Goal: Task Accomplishment & Management: Complete application form

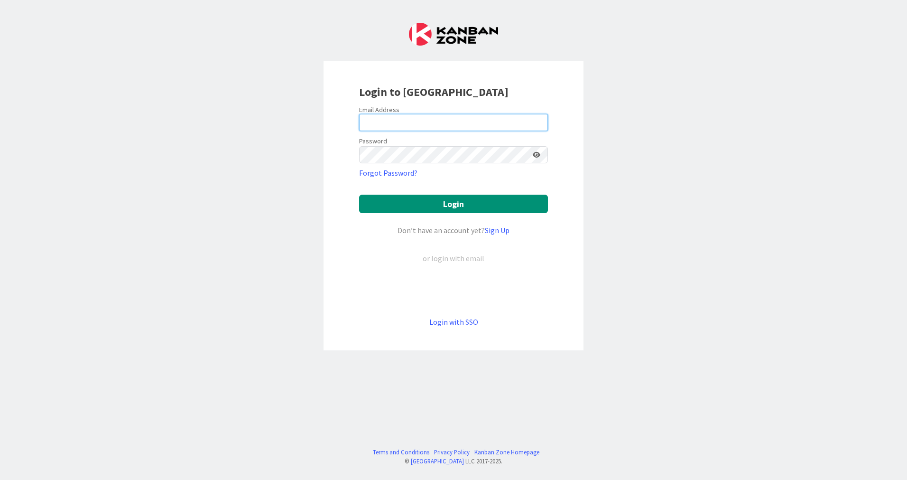
click at [473, 121] on input "email" at bounding box center [453, 122] width 189 height 17
click at [696, 141] on div "Login to [GEOGRAPHIC_DATA] Email Address Password Forgot Password? Login Don’t …" at bounding box center [453, 240] width 907 height 480
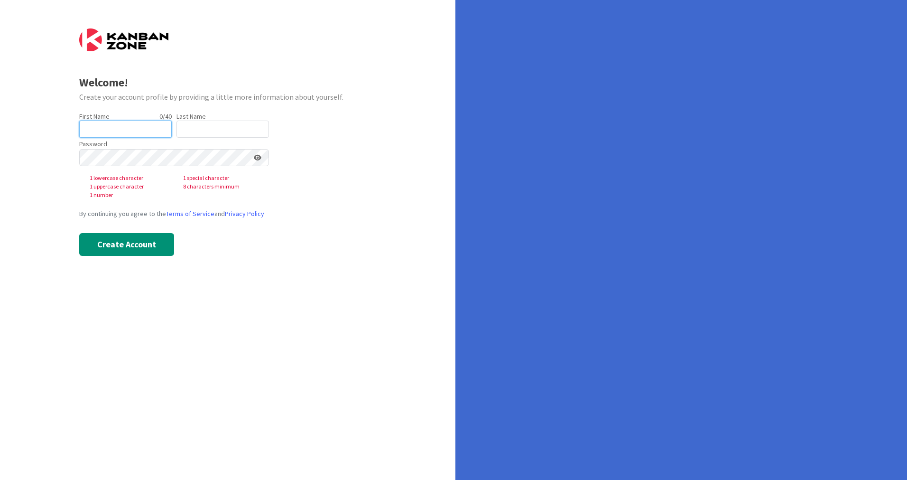
click at [135, 128] on input "text" at bounding box center [125, 129] width 93 height 17
type input "[PERSON_NAME]"
type input "Michielen"
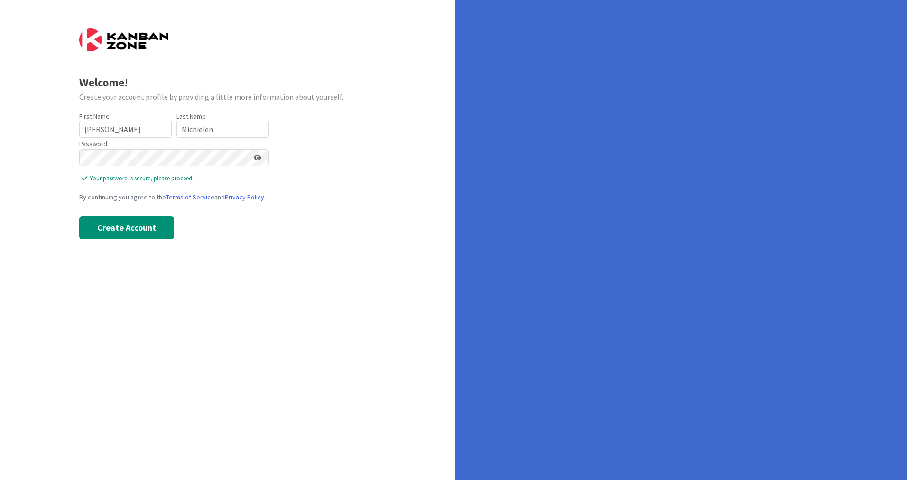
click at [310, 265] on div "Welcome! Create your account profile by providing a little more information abo…" at bounding box center [227, 240] width 455 height 480
click at [147, 236] on button "Create Account" at bounding box center [126, 227] width 95 height 23
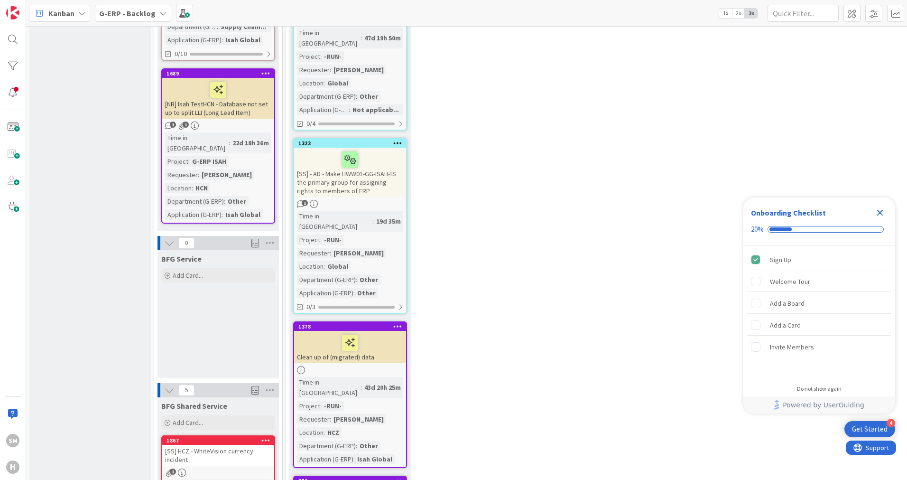
scroll to position [949, 0]
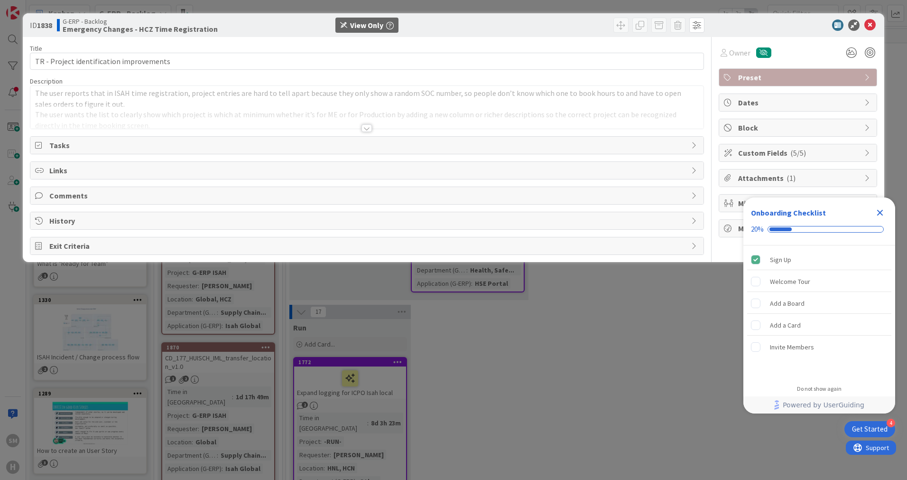
click at [881, 212] on icon "Close Checklist" at bounding box center [880, 213] width 6 height 6
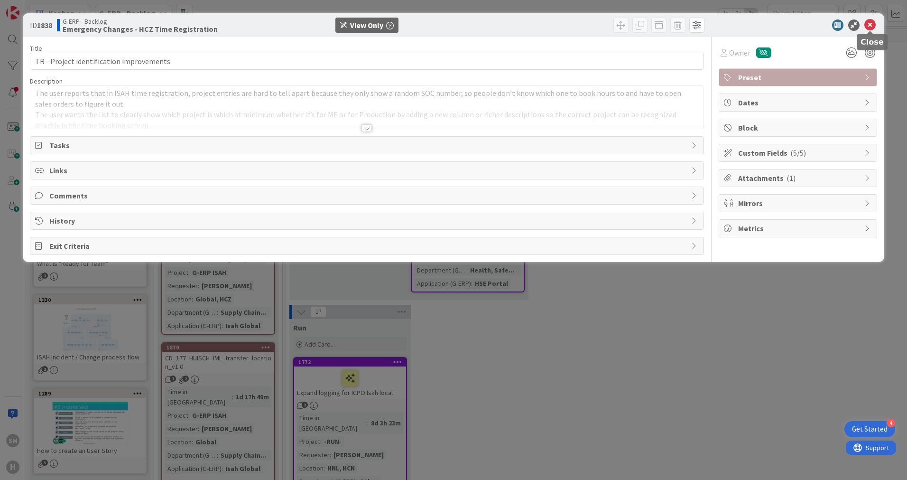
click at [873, 27] on icon at bounding box center [869, 24] width 11 height 11
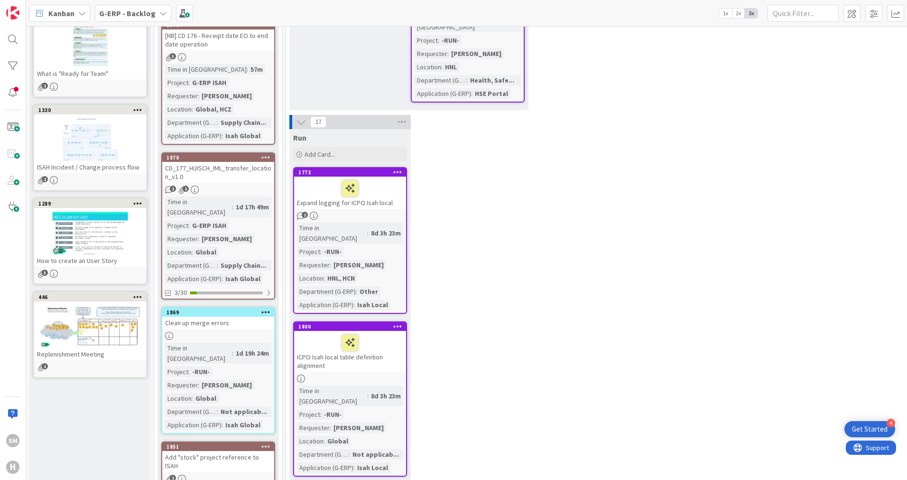
scroll to position [11480, 0]
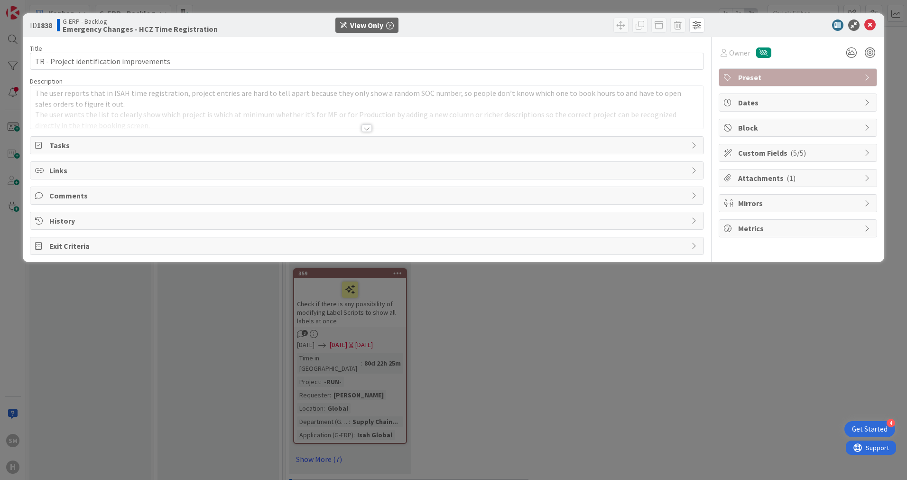
click at [170, 97] on p "The user reports that in ISAH time registration, project entries are hard to te…" at bounding box center [367, 98] width 664 height 21
click at [58, 147] on span "Tasks" at bounding box center [367, 144] width 637 height 11
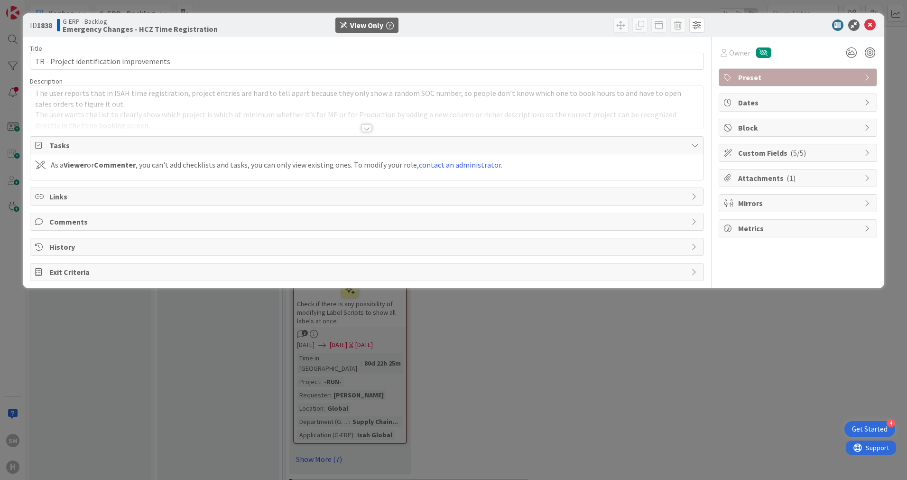
click at [58, 147] on span "Tasks" at bounding box center [367, 144] width 637 height 11
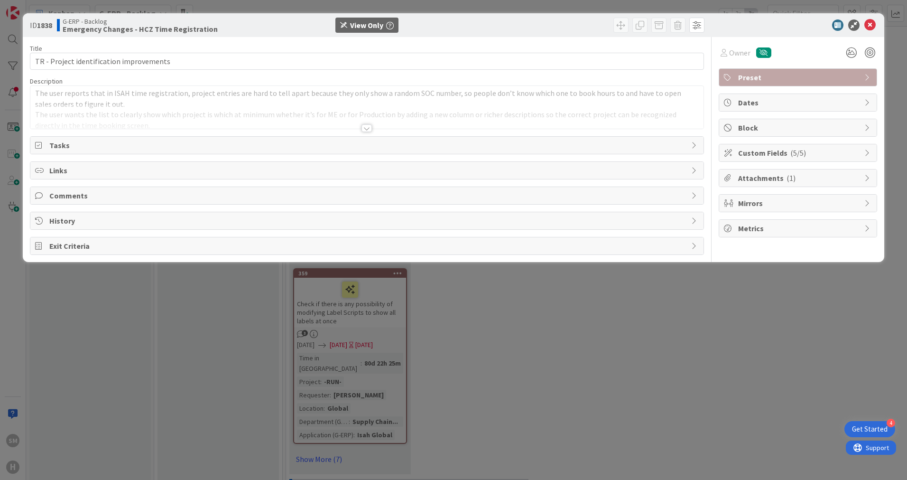
click at [83, 167] on span "Links" at bounding box center [367, 170] width 637 height 11
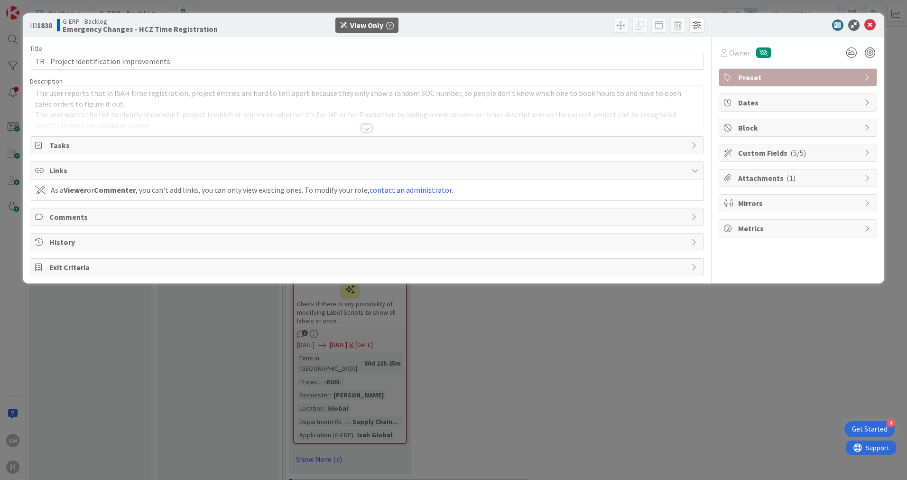
click at [83, 167] on span "Links" at bounding box center [367, 170] width 637 height 11
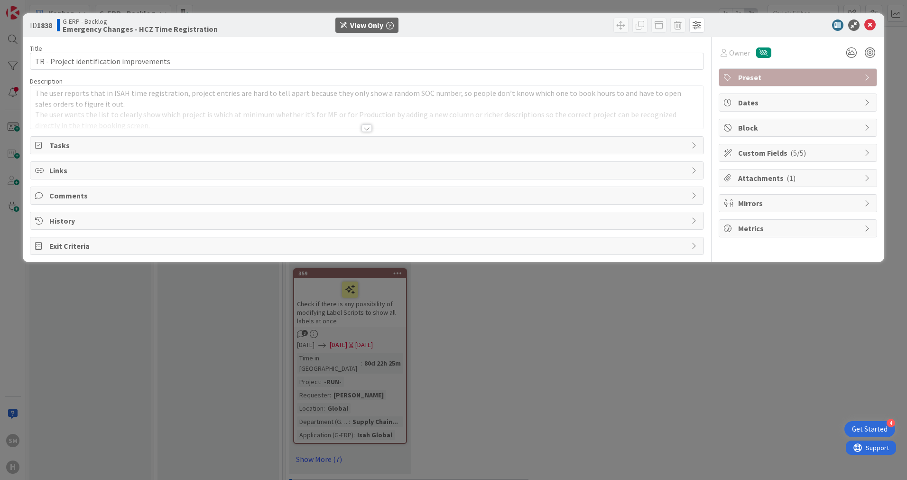
click at [75, 195] on span "Comments" at bounding box center [367, 195] width 637 height 11
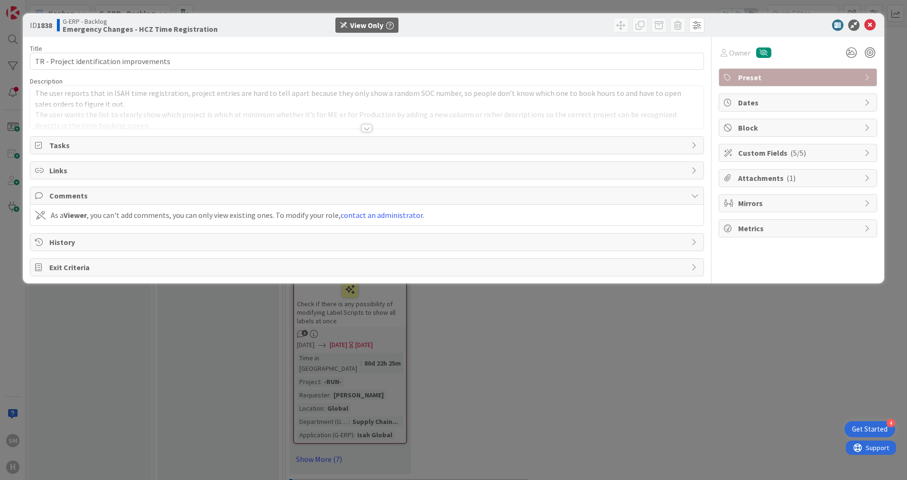
click at [79, 193] on span "Comments" at bounding box center [367, 195] width 637 height 11
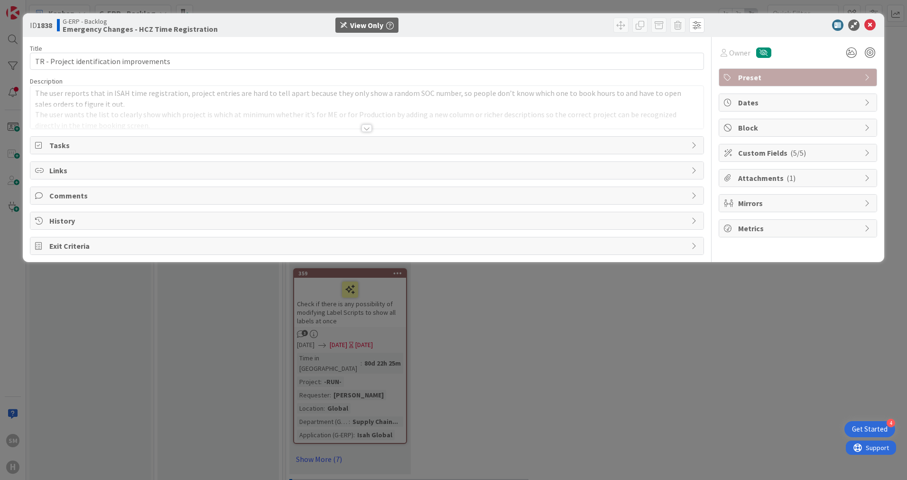
click at [76, 213] on div "History" at bounding box center [366, 220] width 673 height 17
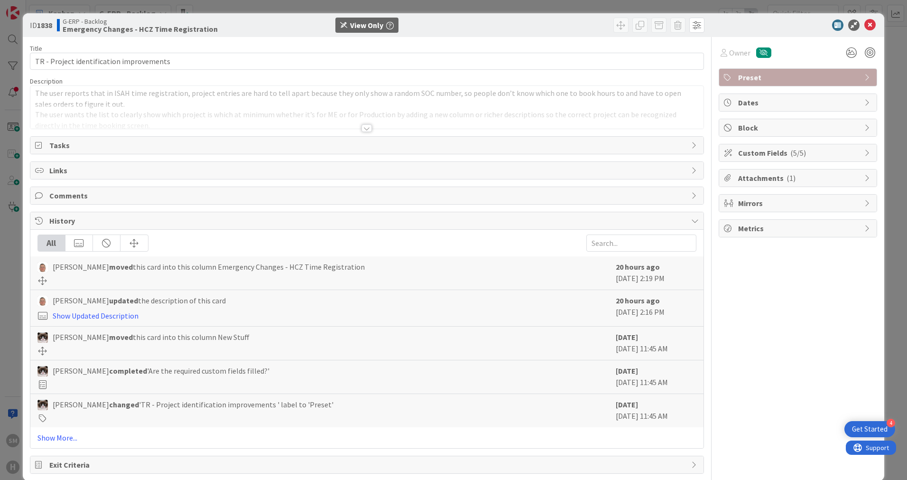
click at [365, 128] on div at bounding box center [367, 128] width 10 height 8
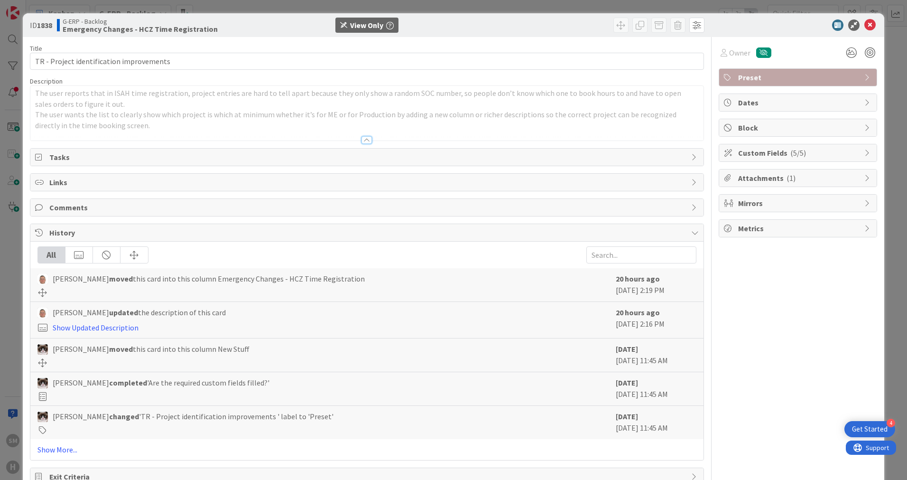
click at [54, 230] on span "History" at bounding box center [367, 232] width 637 height 11
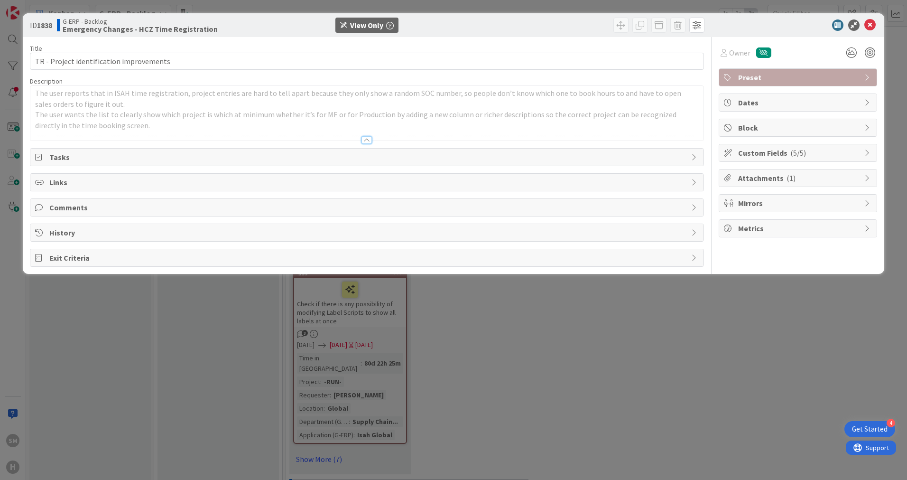
click at [64, 231] on span "History" at bounding box center [367, 232] width 637 height 11
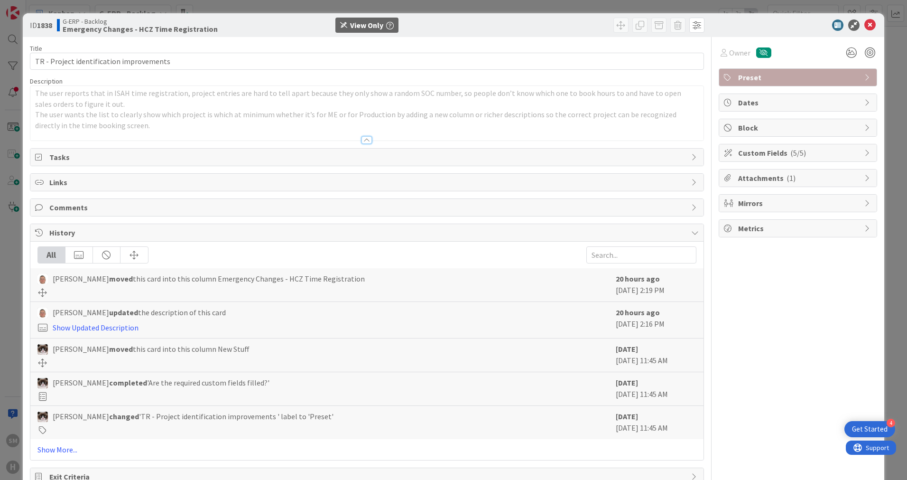
click at [75, 202] on span "Comments" at bounding box center [367, 207] width 637 height 11
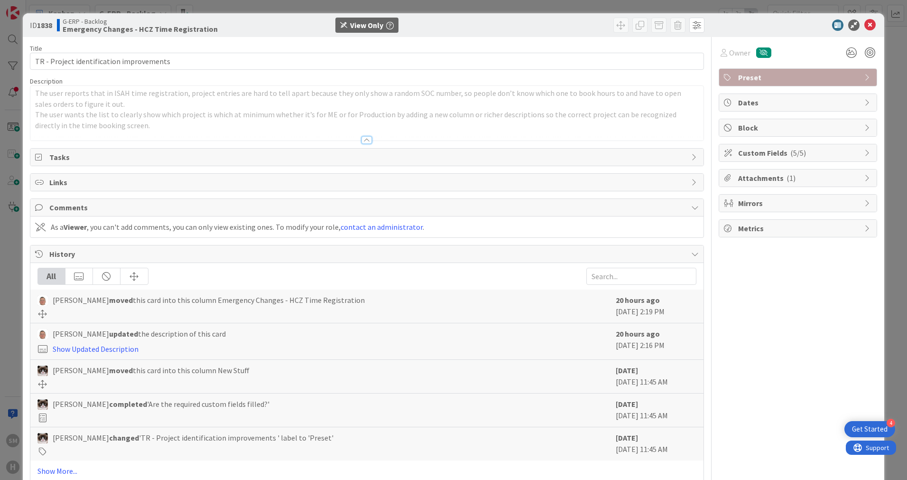
click at [77, 203] on span "Comments" at bounding box center [367, 207] width 637 height 11
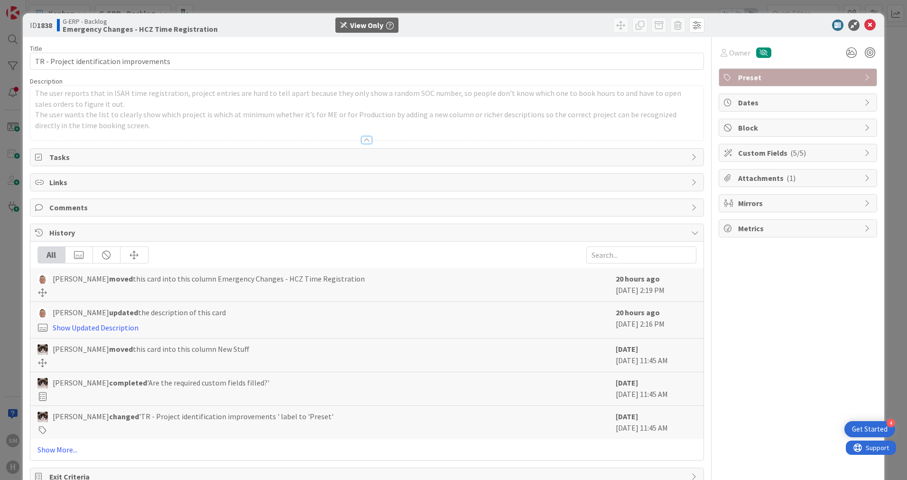
click at [73, 185] on span "Links" at bounding box center [367, 181] width 637 height 11
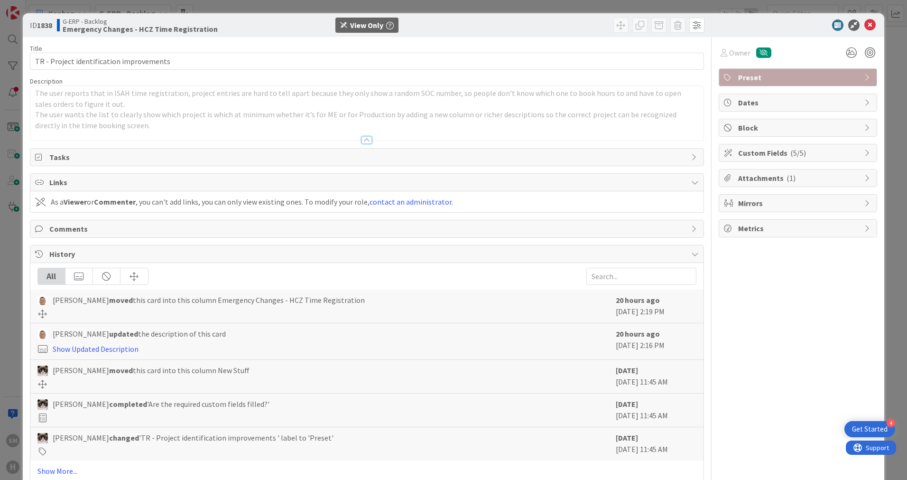
click at [77, 186] on span "Links" at bounding box center [367, 181] width 637 height 11
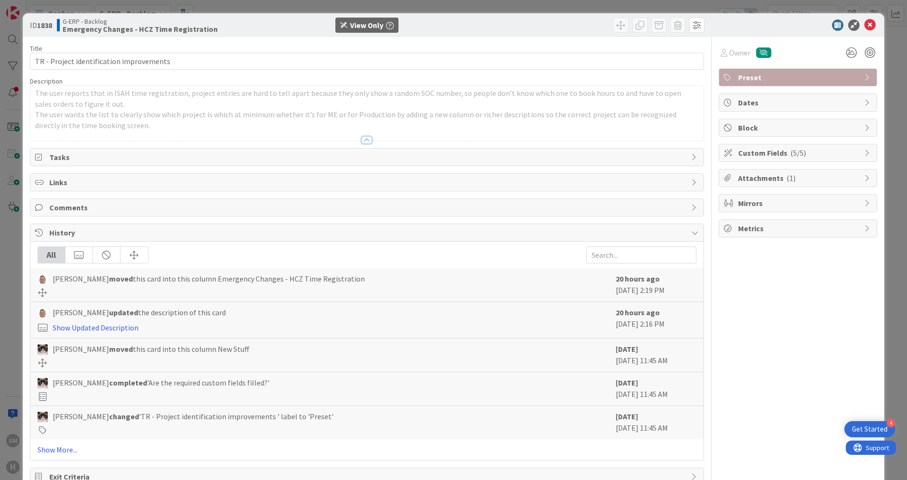
click at [88, 162] on span "Tasks" at bounding box center [367, 156] width 637 height 11
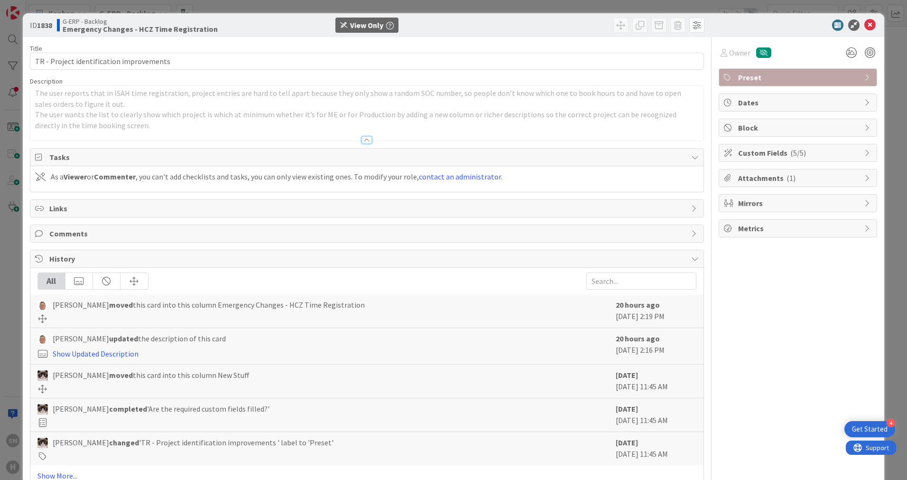
click at [89, 161] on span "Tasks" at bounding box center [367, 156] width 637 height 11
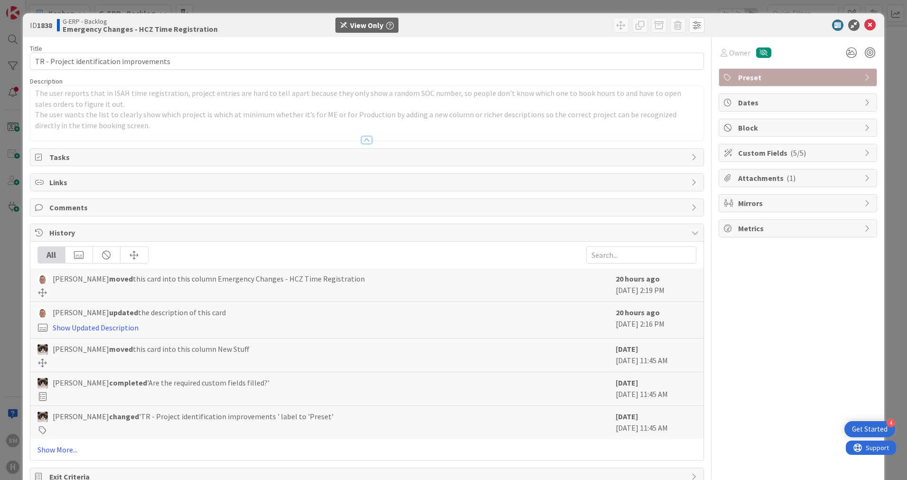
click at [771, 181] on span "Attachments ( 1 )" at bounding box center [798, 177] width 121 height 11
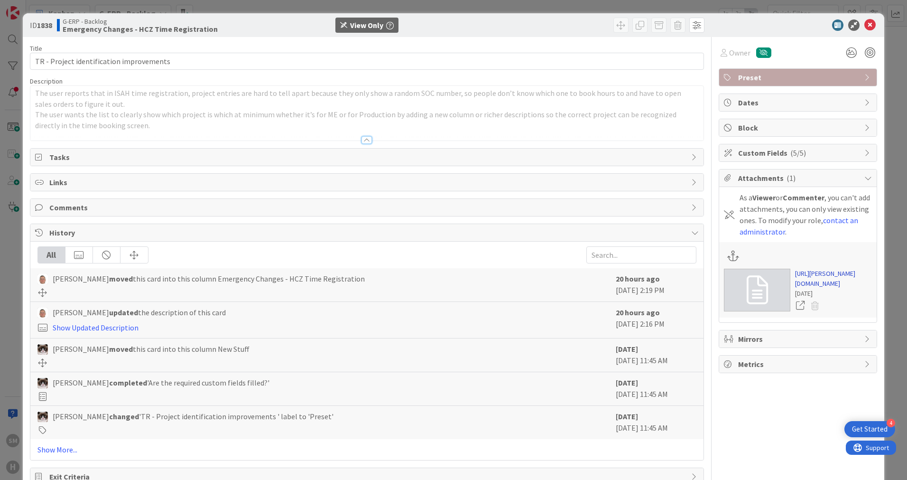
click at [836, 283] on link "https://huisman-smartit.onbmc.com/smartit/app/#/incident/AGGF4KX6HRENQATCA3YUTC…" at bounding box center [833, 279] width 77 height 20
click at [868, 25] on icon at bounding box center [869, 24] width 11 height 11
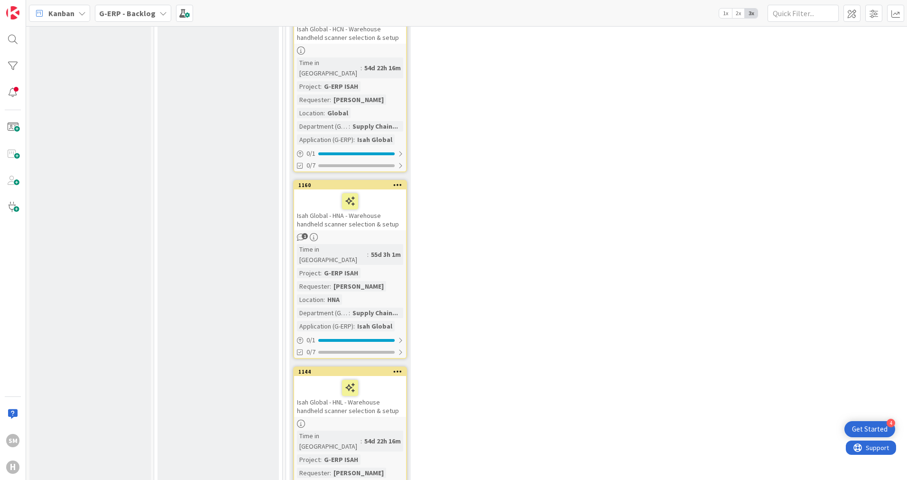
scroll to position [11053, 0]
